Goal: Transaction & Acquisition: Purchase product/service

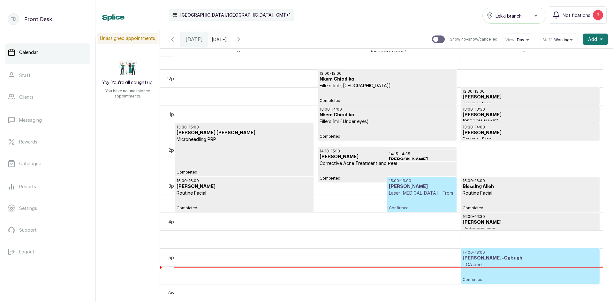
scroll to position [407, 0]
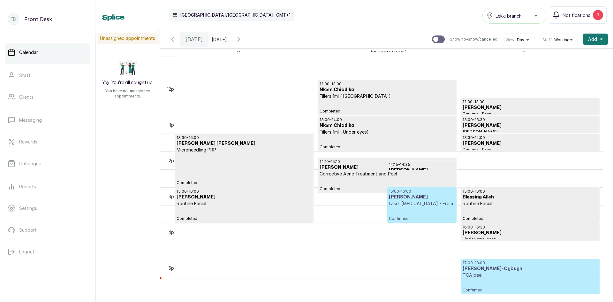
type input "dd/MM/yyyy"
click at [218, 42] on input "dd/MM/yyyy" at bounding box center [213, 37] width 10 height 11
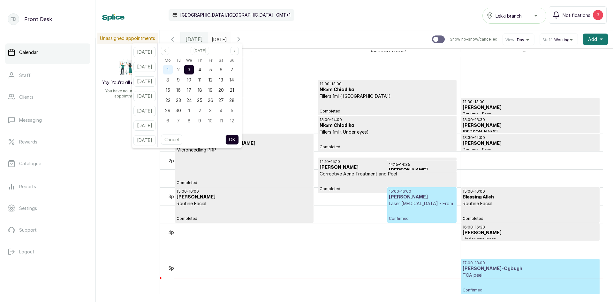
click at [169, 69] on span "1" at bounding box center [168, 69] width 2 height 5
click at [237, 139] on button "OK" at bounding box center [231, 139] width 13 height 10
type input "[DATE]"
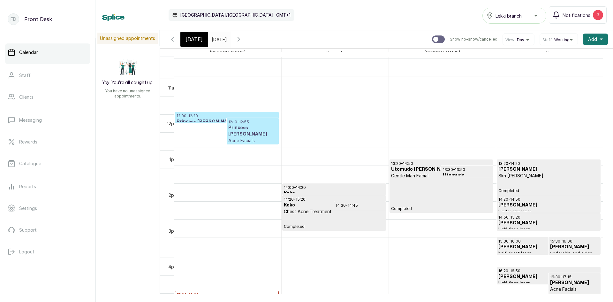
scroll to position [375, 0]
click at [242, 129] on h3 "Princess [PERSON_NAME]" at bounding box center [252, 131] width 49 height 13
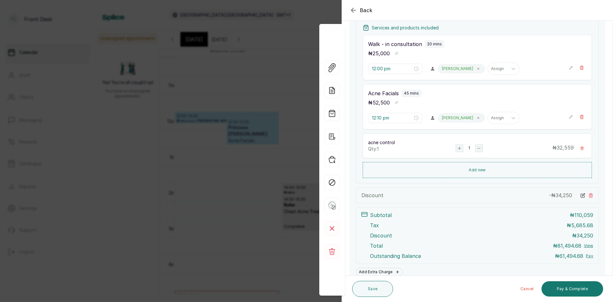
scroll to position [151, 0]
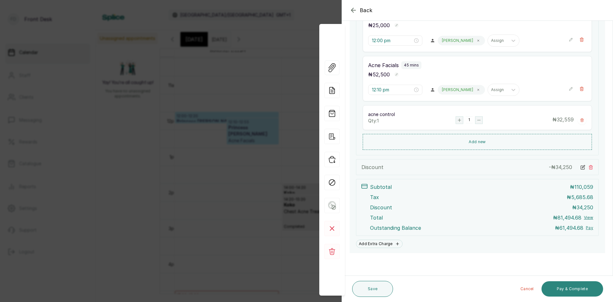
click at [565, 286] on button "Pay & Complete" at bounding box center [573, 288] width 62 height 15
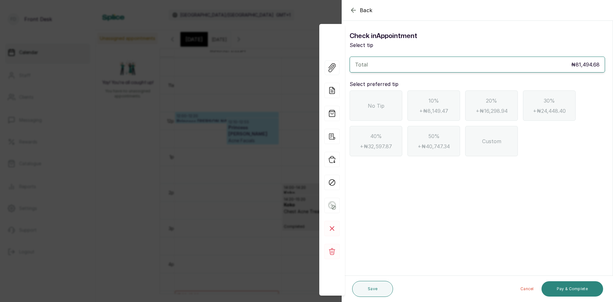
scroll to position [0, 0]
click at [374, 102] on div "No Tip" at bounding box center [376, 105] width 53 height 30
click at [564, 292] on button "Pay & Complete" at bounding box center [573, 288] width 62 height 15
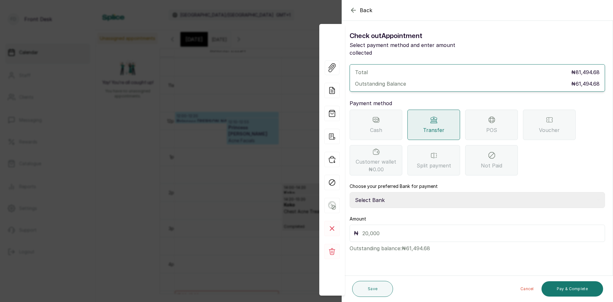
click at [411, 193] on select "Select Bank [PERSON_NAME] Fairmoney Microfinance Bank SKN ANALYTICS MED AESTH. …" at bounding box center [478, 200] width 256 height 16
select select "43272bc0-21c6-4b19-b9fb-c2093b8603c2"
click at [350, 192] on select "Select Bank [PERSON_NAME] Fairmoney Microfinance Bank SKN ANALYTICS MED AESTH. …" at bounding box center [478, 200] width 256 height 16
click at [413, 229] on input "text" at bounding box center [482, 233] width 239 height 9
type input "61,494.68"
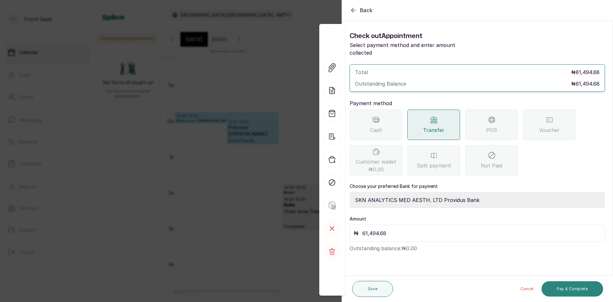
click at [556, 292] on button "Pay & Complete" at bounding box center [573, 288] width 62 height 15
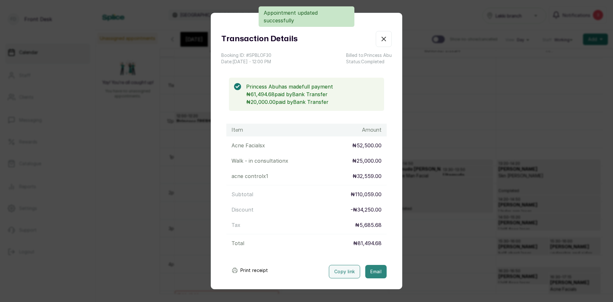
click at [369, 272] on button "Email" at bounding box center [375, 271] width 21 height 13
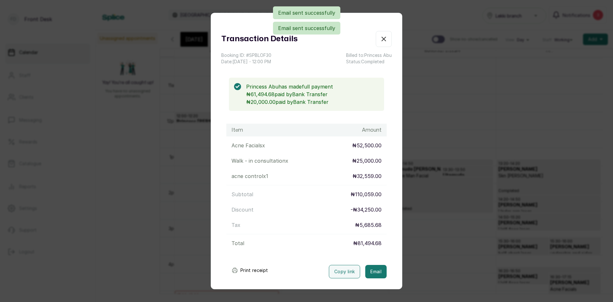
click at [141, 140] on div "Transaction Details Booking ID: # SPBLOF30 Date: [DATE] ・ 12:00 PM Billed to: P…" at bounding box center [306, 151] width 613 height 302
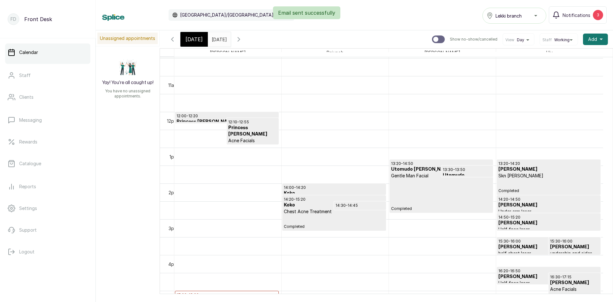
click at [218, 42] on input "[DATE]" at bounding box center [213, 37] width 10 height 11
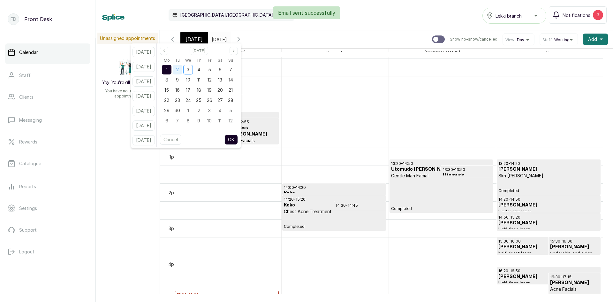
click at [182, 73] on div "2" at bounding box center [178, 70] width 10 height 10
drag, startPoint x: 242, startPoint y: 141, endPoint x: 244, endPoint y: 144, distance: 3.3
click at [238, 144] on button "OK" at bounding box center [231, 139] width 13 height 10
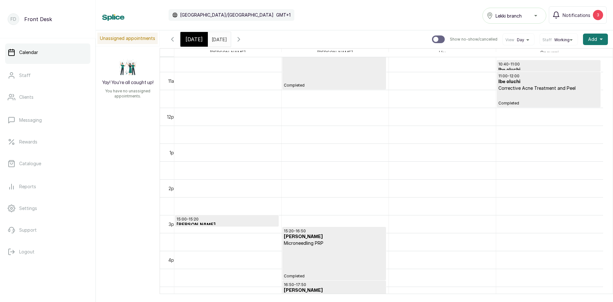
scroll to position [375, 0]
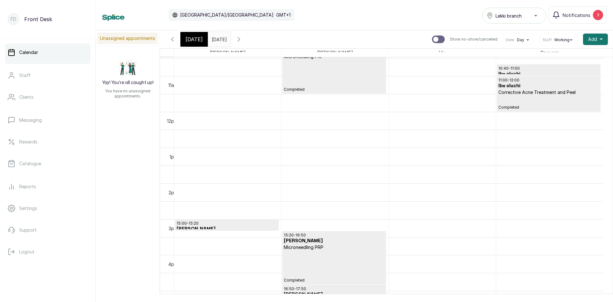
click at [218, 42] on input "[DATE]" at bounding box center [213, 37] width 10 height 11
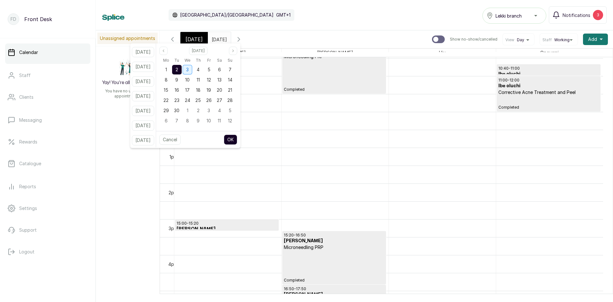
click at [189, 67] on span "3" at bounding box center [187, 69] width 3 height 5
click at [237, 138] on button "OK" at bounding box center [230, 139] width 13 height 10
type input "[DATE]"
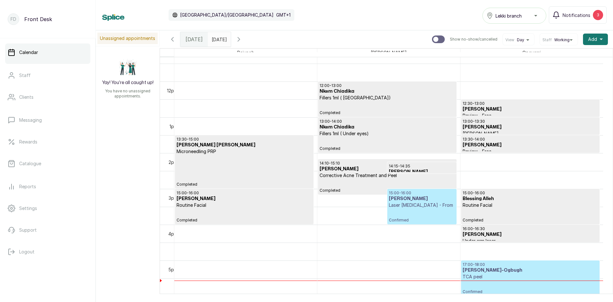
scroll to position [465, 0]
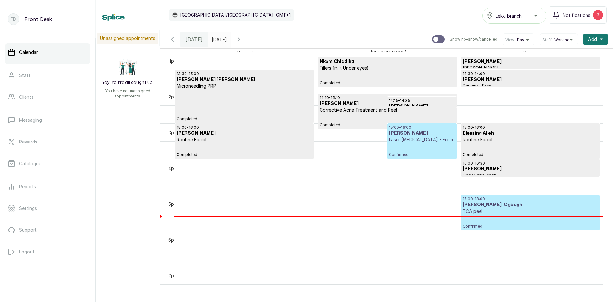
click at [497, 206] on h3 "[PERSON_NAME]-Ogbugh" at bounding box center [530, 205] width 135 height 6
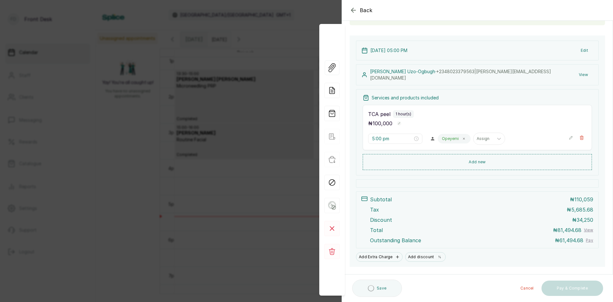
scroll to position [67, 0]
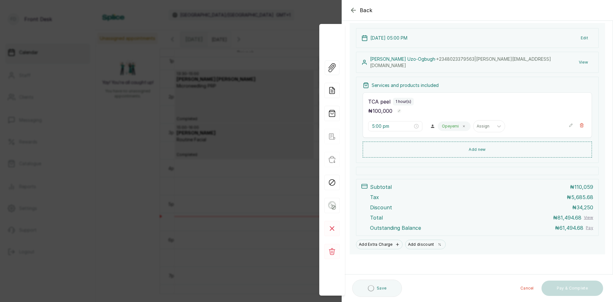
click at [241, 101] on div "Back Appointment Details Edit appointment 💻 Booked Online Make changes to appoi…" at bounding box center [306, 151] width 613 height 302
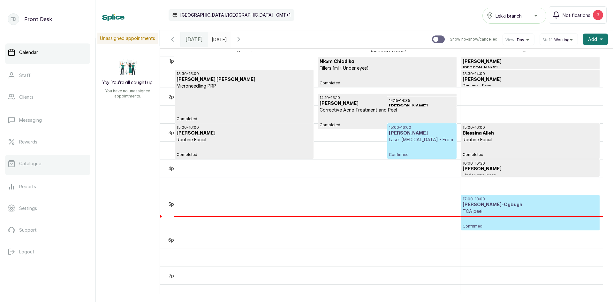
click at [39, 163] on p "Catalogue" at bounding box center [30, 163] width 22 height 6
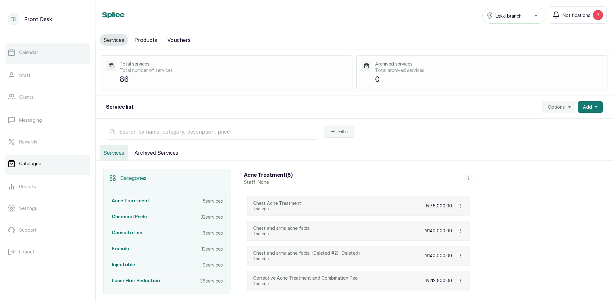
click at [41, 54] on link "Calendar" at bounding box center [47, 52] width 85 height 18
